Goal: Find contact information

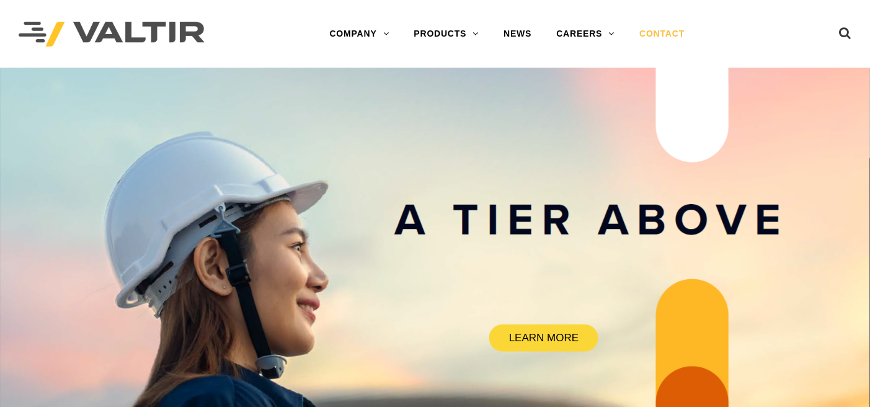
click at [676, 30] on link "CONTACT" at bounding box center [662, 34] width 70 height 25
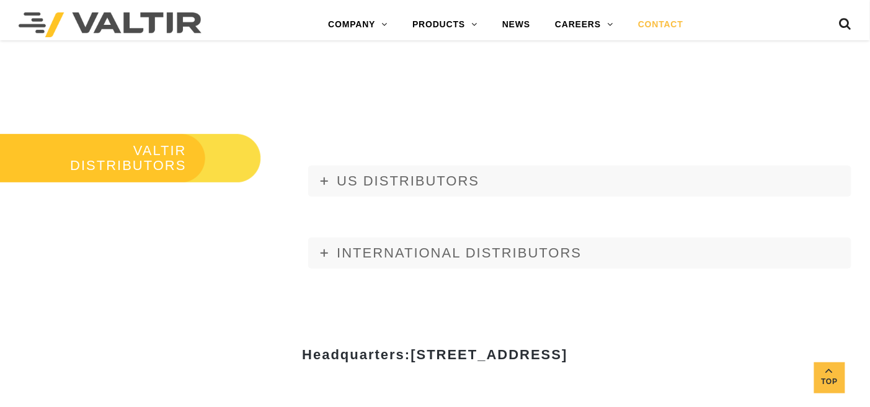
scroll to position [1364, 0]
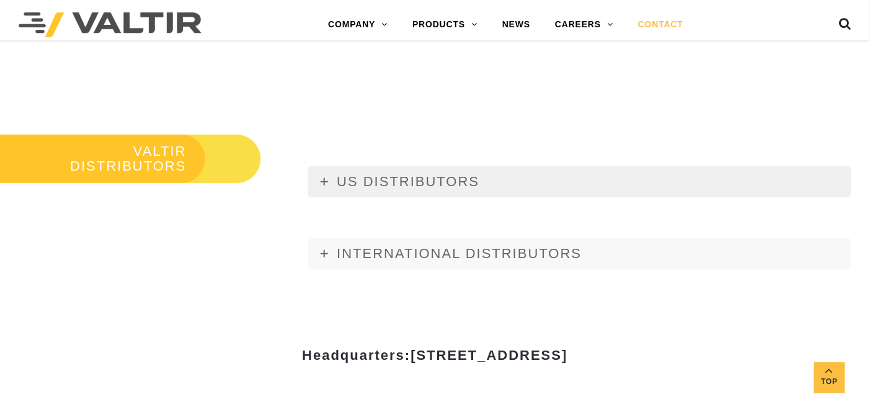
click at [327, 181] on icon at bounding box center [324, 181] width 7 height 7
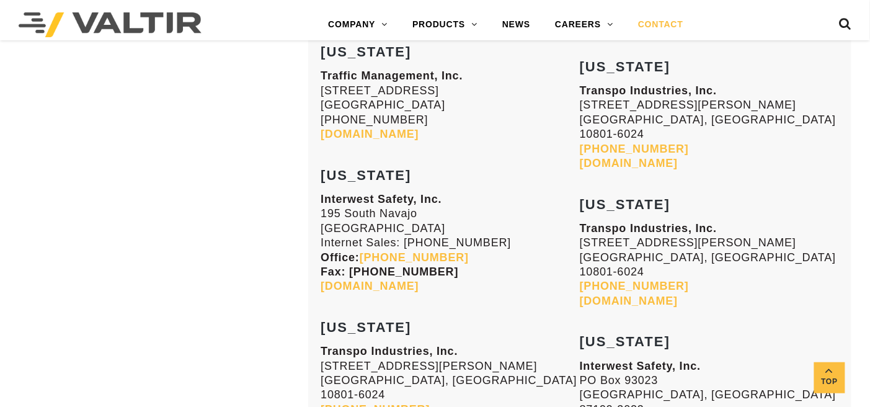
scroll to position [2107, 0]
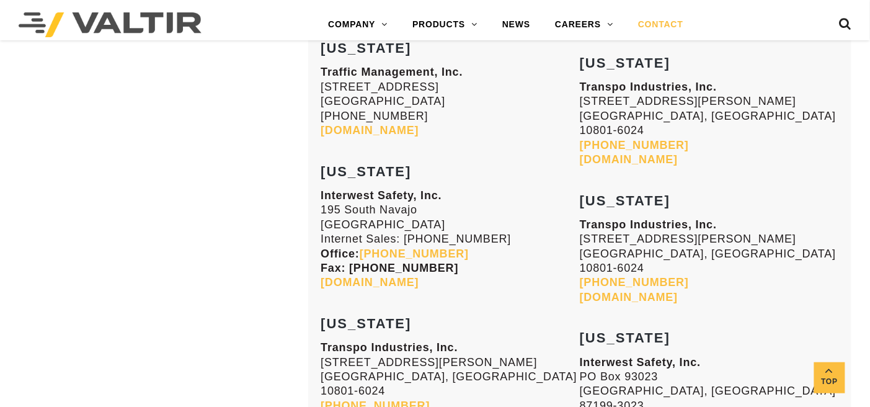
click at [383, 124] on link "[DOMAIN_NAME]" at bounding box center [370, 130] width 98 height 12
click at [378, 276] on link "[DOMAIN_NAME]" at bounding box center [370, 282] width 98 height 12
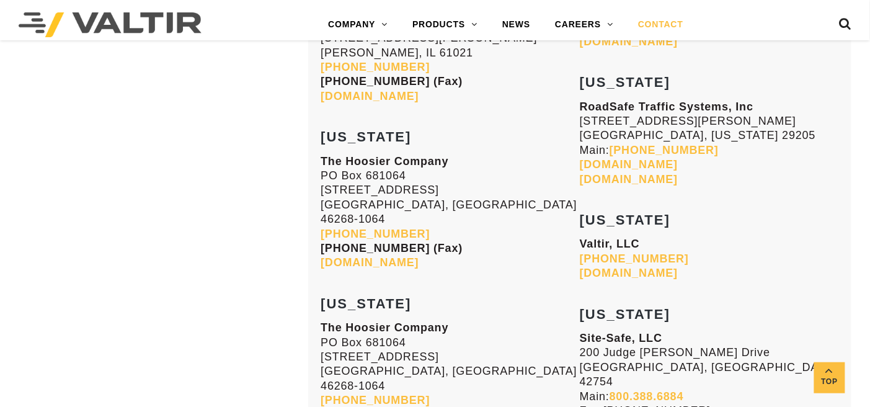
scroll to position [3658, 0]
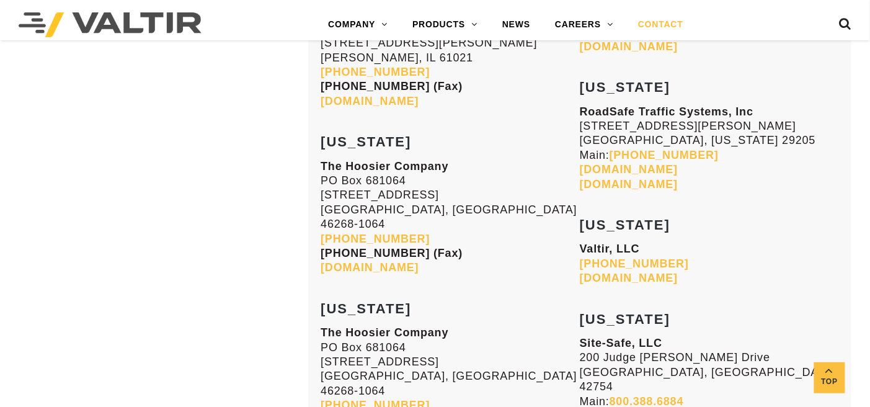
click at [640, 242] on p "Valtir, LLC [PHONE_NUMBER] [DOMAIN_NAME]" at bounding box center [709, 263] width 259 height 43
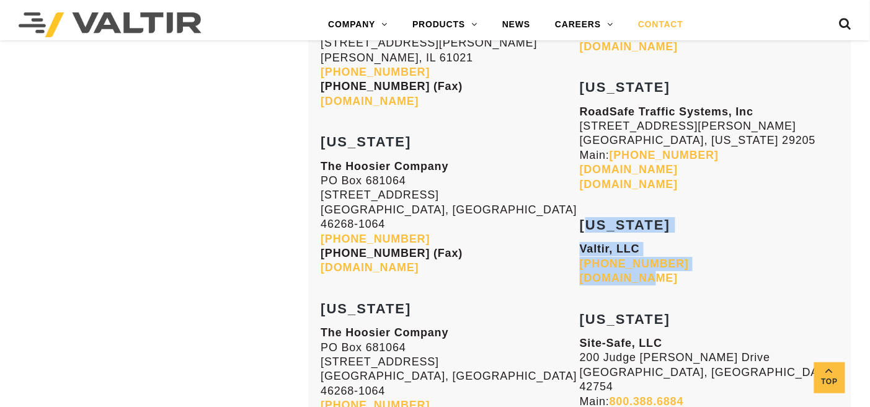
drag, startPoint x: 580, startPoint y: 77, endPoint x: 639, endPoint y: 135, distance: 82.0
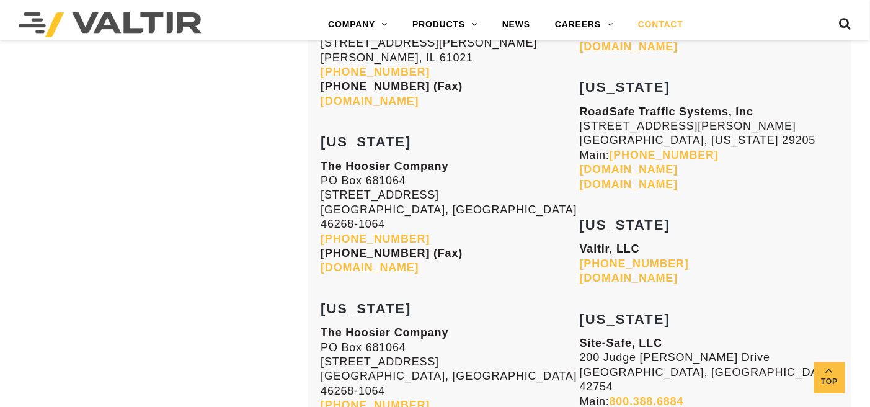
drag, startPoint x: 624, startPoint y: 128, endPoint x: 575, endPoint y: 86, distance: 64.2
click at [573, 159] on p "The Hoosier Company [GEOGRAPHIC_DATA][STREET_ADDRESS]-1064 [PHONE_NUMBER] [PHON…" at bounding box center [450, 217] width 259 height 116
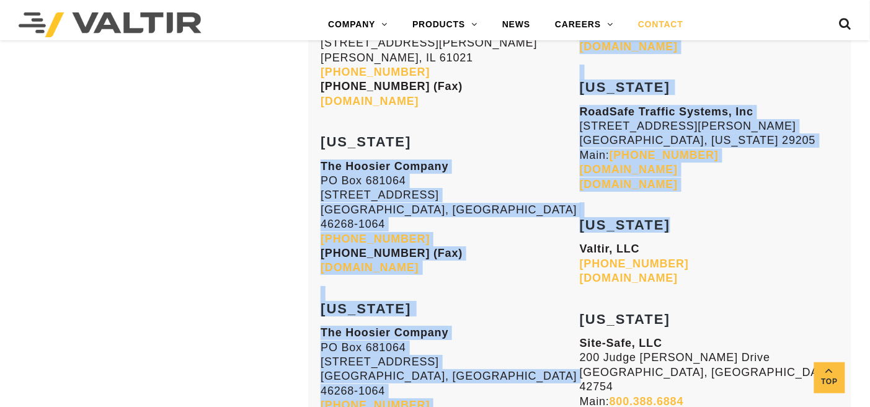
drag, startPoint x: 579, startPoint y: 77, endPoint x: 583, endPoint y: 87, distance: 11.4
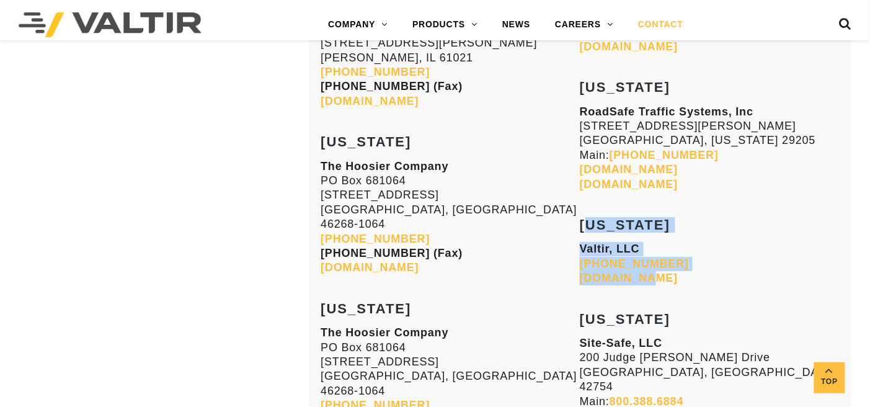
drag, startPoint x: 581, startPoint y: 77, endPoint x: 645, endPoint y: 132, distance: 84.0
copy div "[US_STATE] Valtir, LLC [PHONE_NUMBER] [DOMAIN_NAME]"
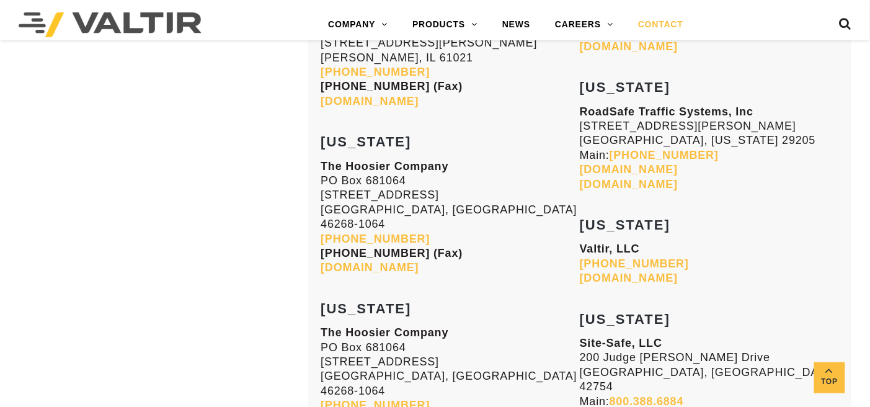
click at [681, 6] on header "Menu COMPANY ABOUT VALTIR OUR HISTORY RENTALS INTERNATIONAL PRODUCTS BARRICADES…" at bounding box center [435, 20] width 870 height 40
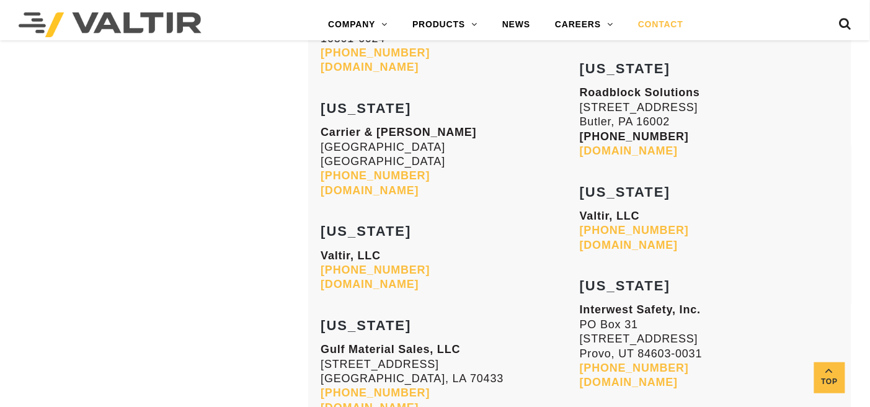
scroll to position [5100, 0]
